Goal: Task Accomplishment & Management: Use online tool/utility

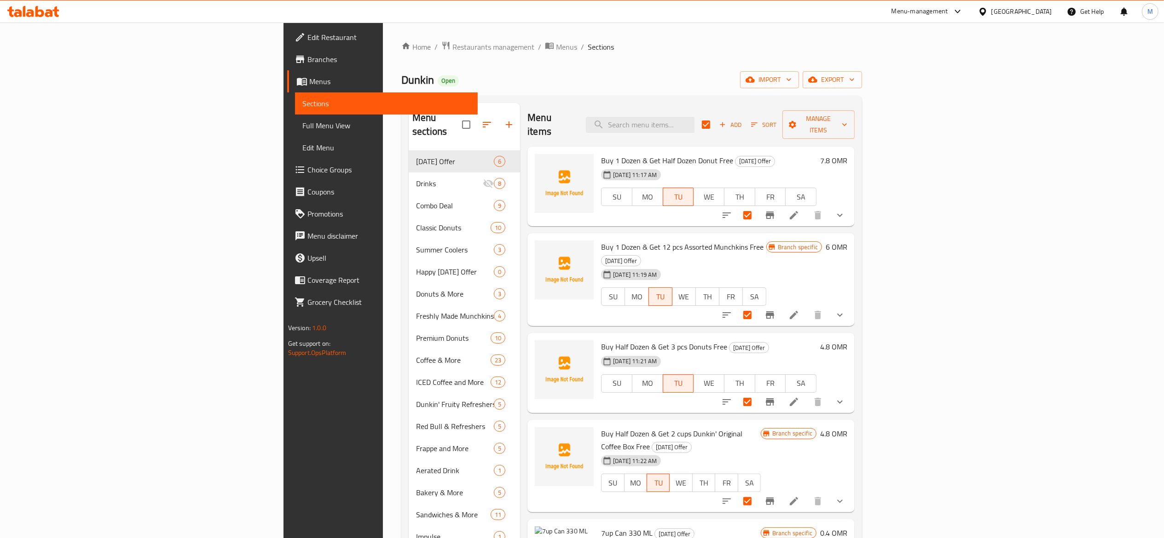
click at [948, 11] on div "Menu-management" at bounding box center [919, 11] width 57 height 11
click at [924, 104] on div "Restaurant-Management" at bounding box center [914, 102] width 72 height 10
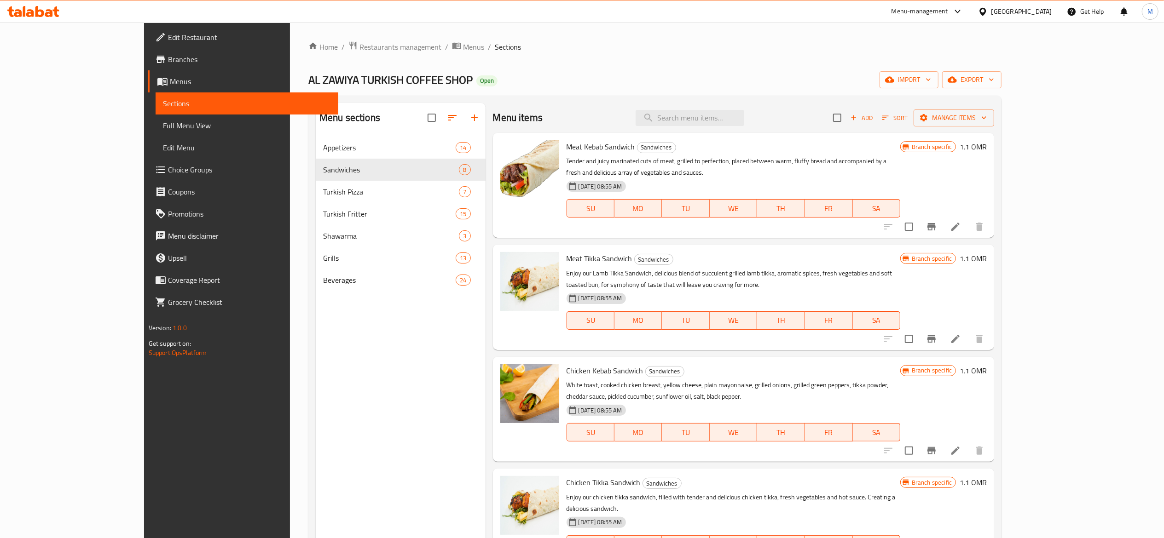
click at [948, 16] on div "Menu-management" at bounding box center [919, 11] width 57 height 11
click at [918, 57] on div "Agent Campaigns Center" at bounding box center [912, 62] width 69 height 10
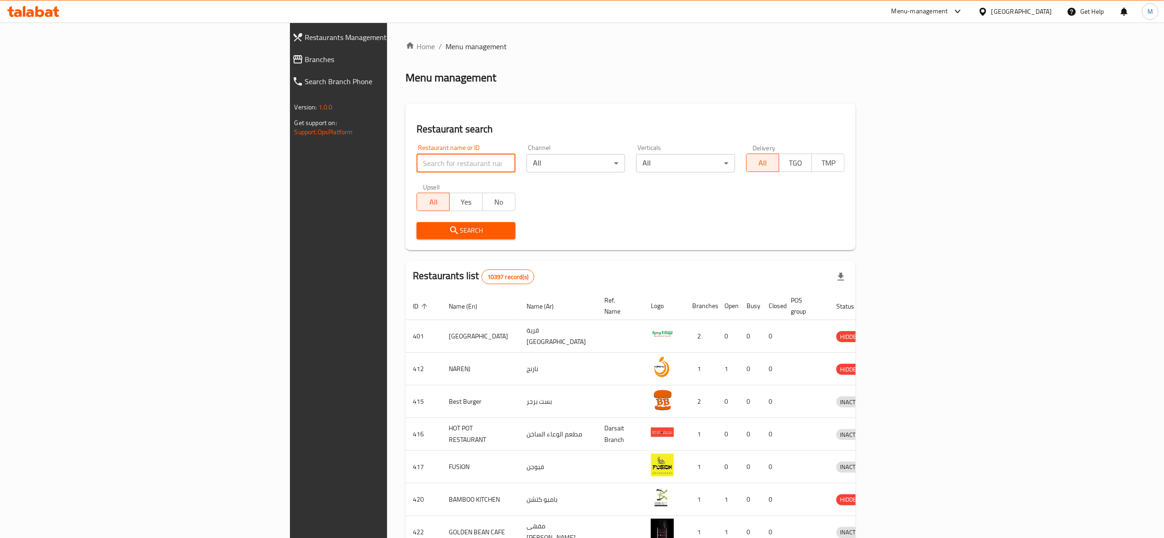
click at [416, 163] on input "search" at bounding box center [465, 163] width 99 height 18
type input "macro"
click button "Search" at bounding box center [465, 230] width 99 height 17
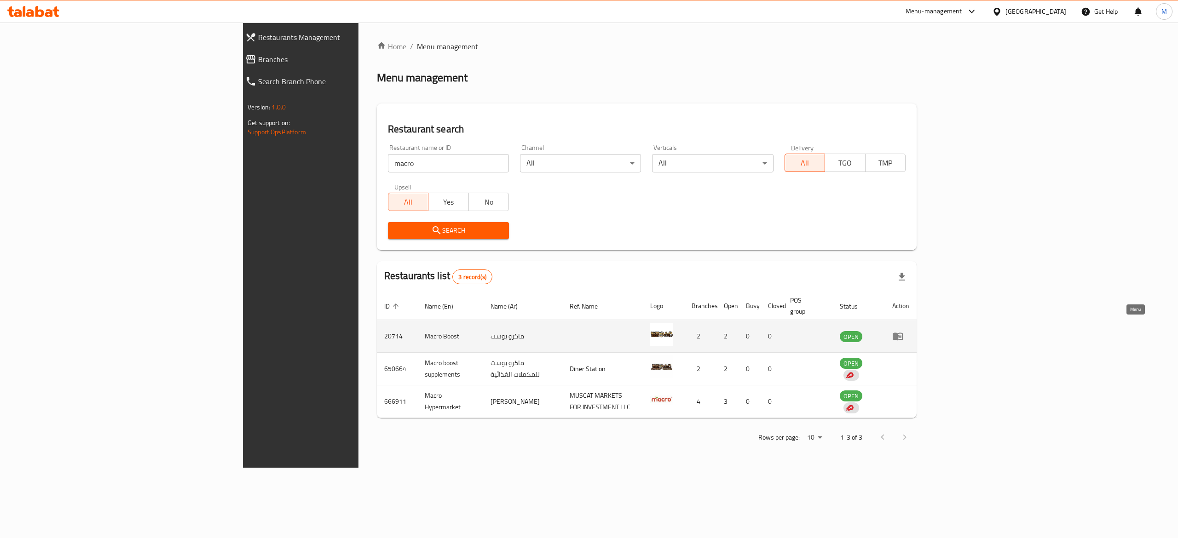
click at [903, 331] on icon "enhanced table" at bounding box center [897, 336] width 11 height 11
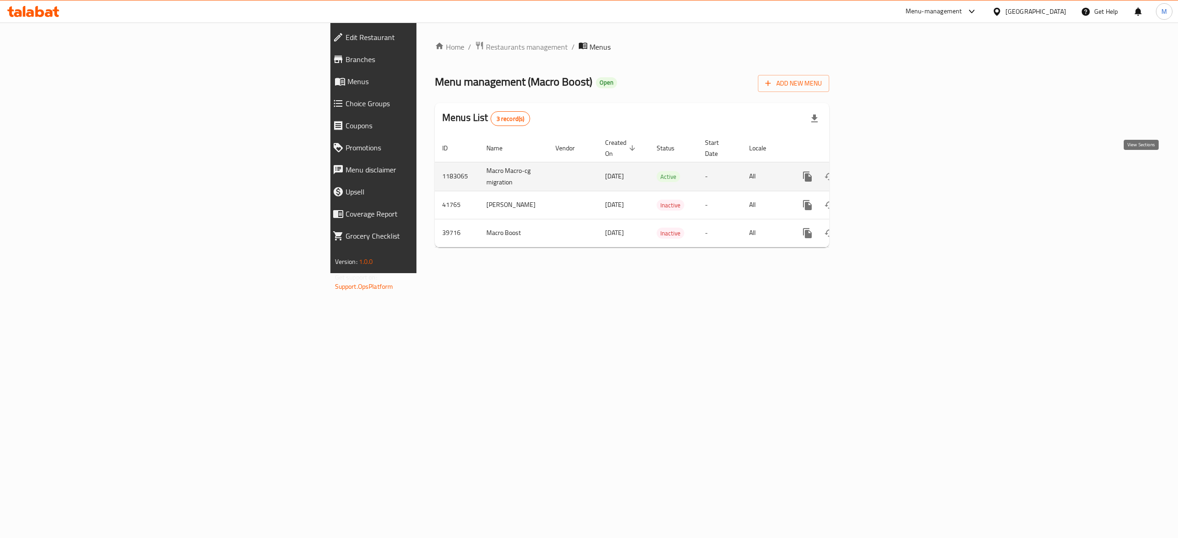
click at [878, 173] on icon "enhanced table" at bounding box center [874, 177] width 8 height 8
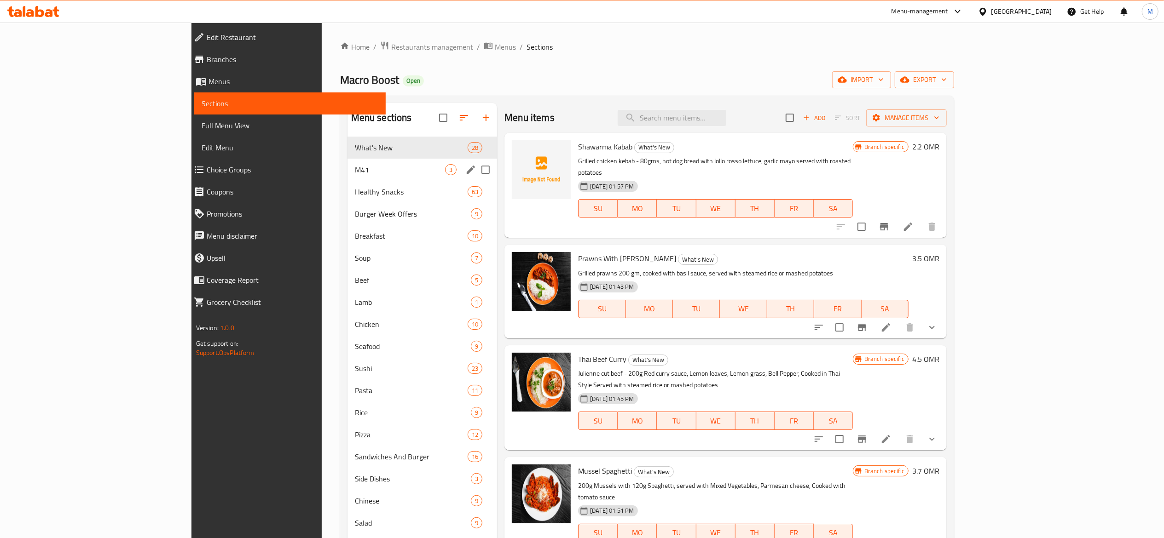
click at [367, 169] on span "M41" at bounding box center [400, 169] width 90 height 11
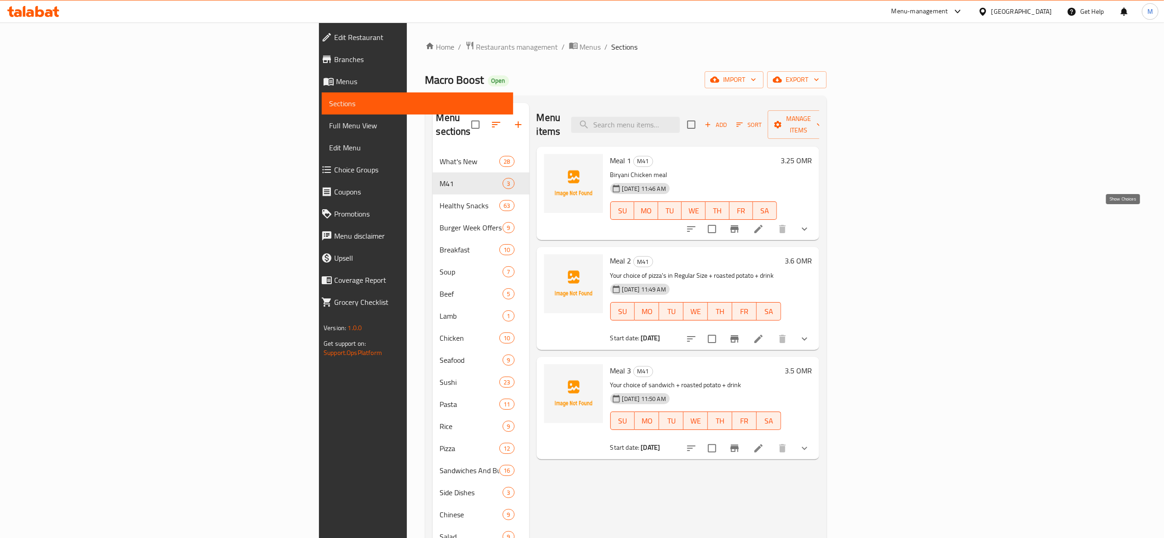
click at [810, 224] on icon "show more" at bounding box center [804, 229] width 11 height 11
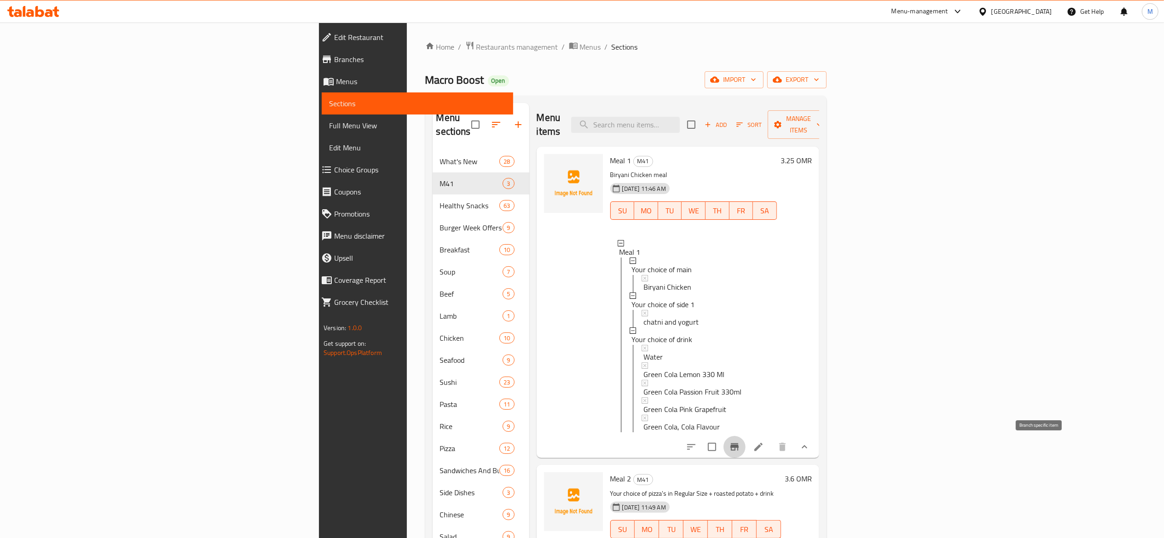
click at [739, 448] on icon "Branch-specific-item" at bounding box center [734, 447] width 8 height 7
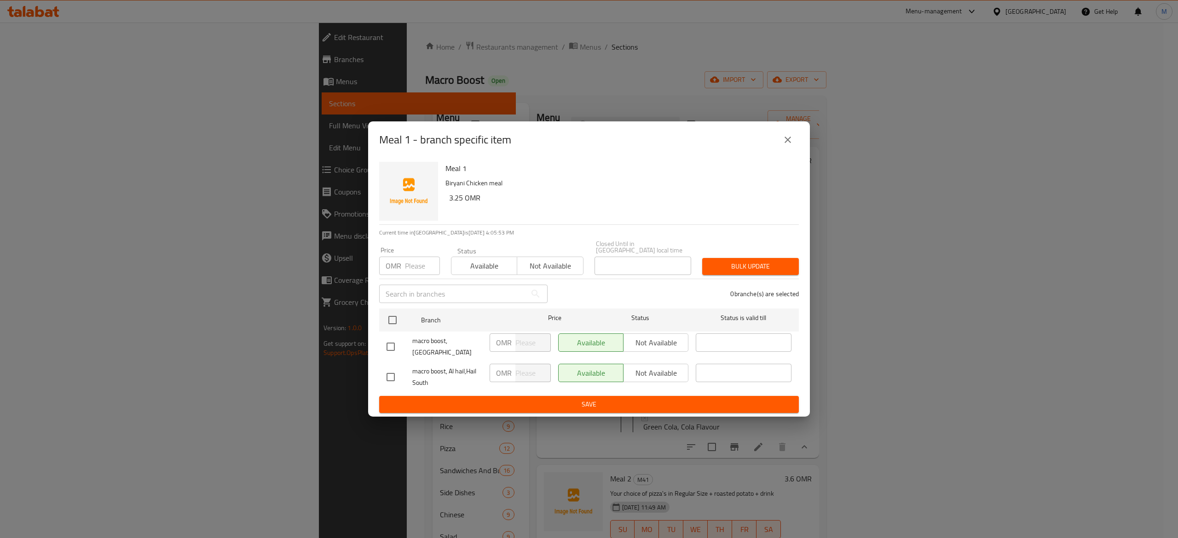
click at [785, 141] on icon "close" at bounding box center [788, 140] width 6 height 6
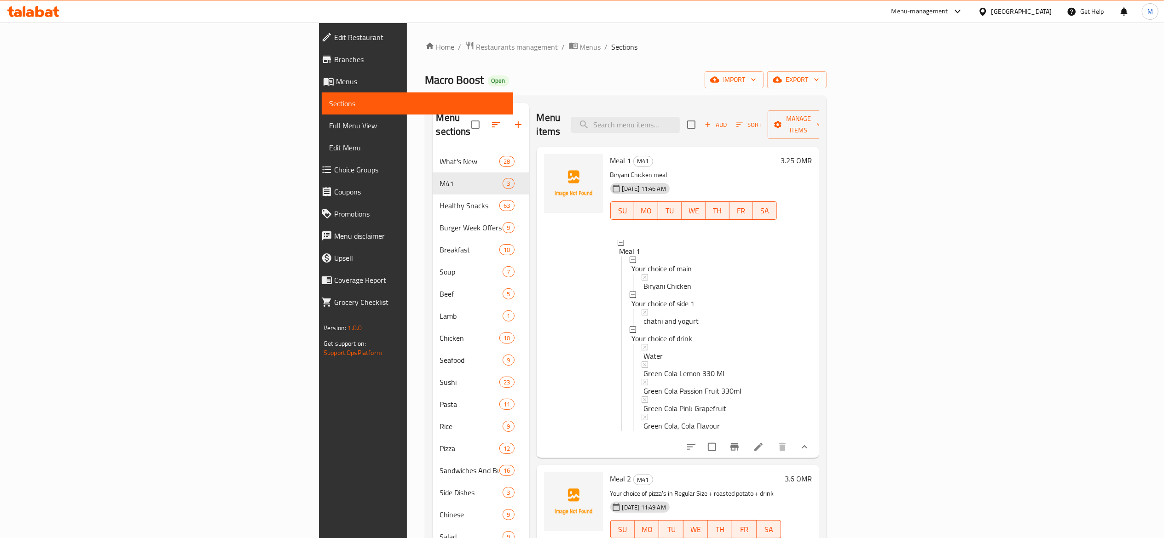
scroll to position [158, 0]
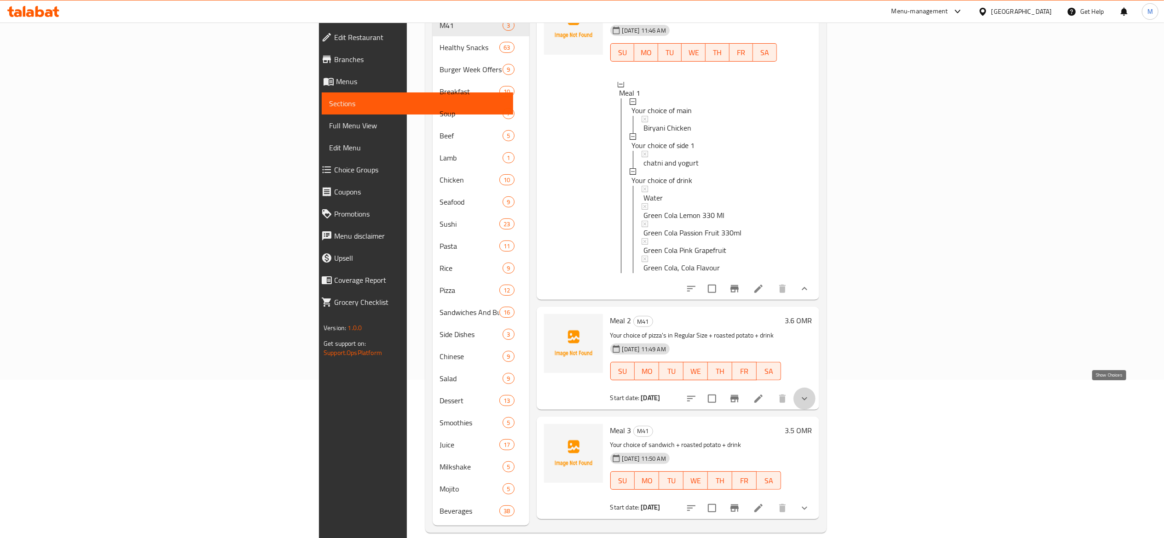
click at [810, 393] on icon "show more" at bounding box center [804, 398] width 11 height 11
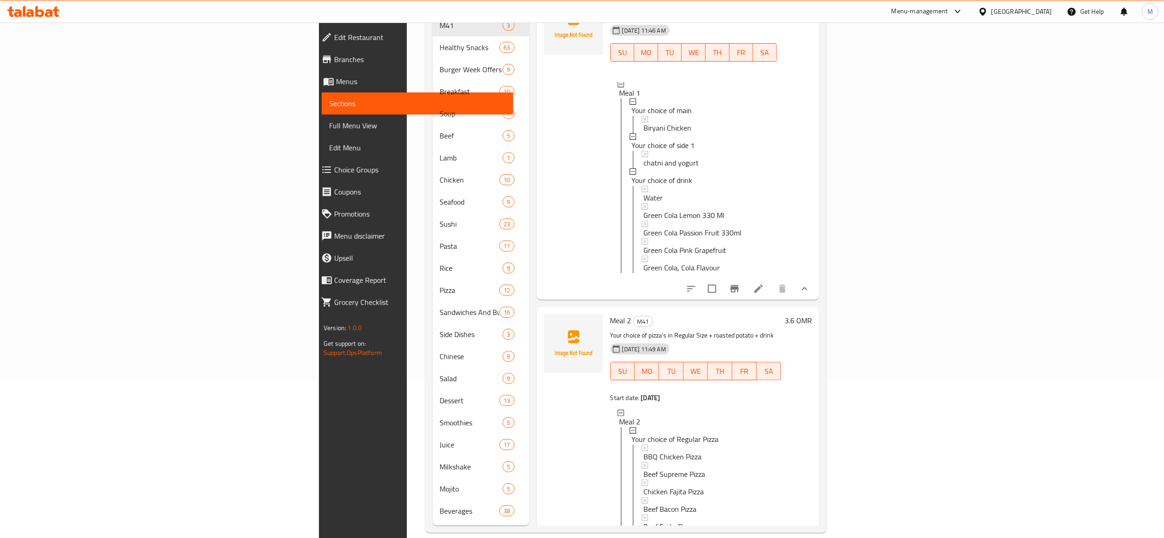
scroll to position [0, 0]
